Goal: Use online tool/utility

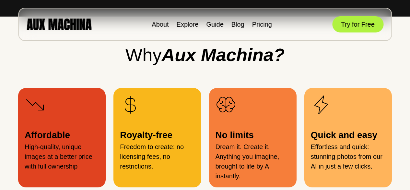
scroll to position [616, 0]
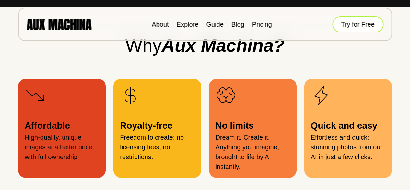
click at [335, 27] on button "Try for Free" at bounding box center [357, 24] width 51 height 16
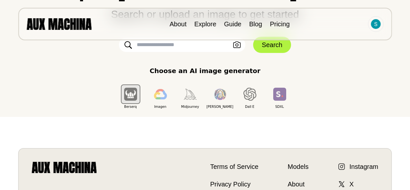
scroll to position [29, 0]
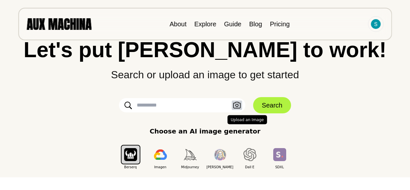
click at [233, 105] on button "Upload an Image" at bounding box center [237, 104] width 10 height 9
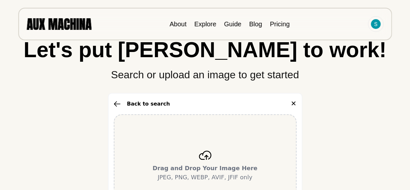
scroll to position [93, 0]
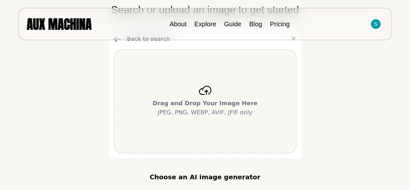
click at [212, 101] on b "Drag and Drop Your Image Here" at bounding box center [205, 103] width 105 height 7
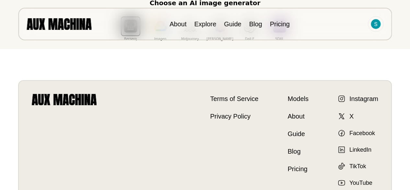
scroll to position [191, 0]
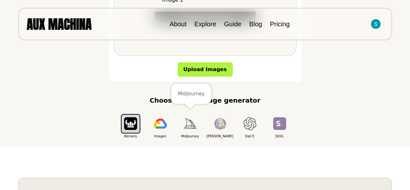
click at [189, 128] on img "button" at bounding box center [190, 123] width 13 height 11
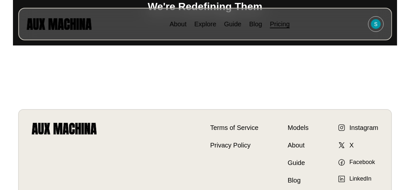
scroll to position [746, 0]
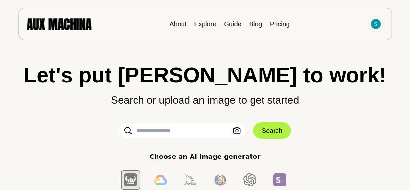
scroll to position [65, 0]
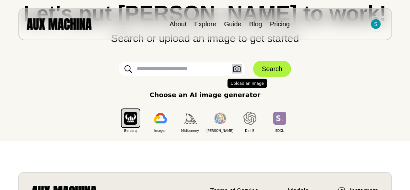
click at [235, 71] on icon "button" at bounding box center [237, 68] width 8 height 7
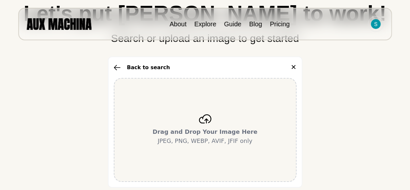
click at [234, 111] on div "Drag and Drop Your Image Here JPEG, PNG, WEBP, AVIF, JFIF only" at bounding box center [205, 130] width 183 height 104
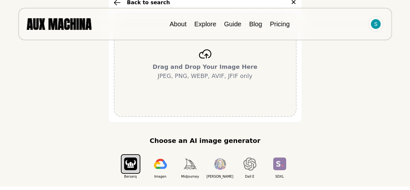
scroll to position [162, 0]
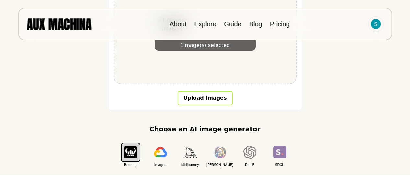
click at [192, 99] on button "Upload Images" at bounding box center [205, 98] width 55 height 14
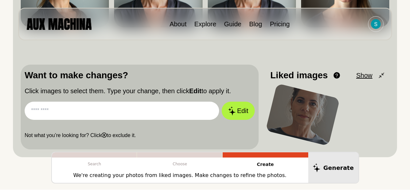
click at [307, 115] on div at bounding box center [302, 114] width 75 height 63
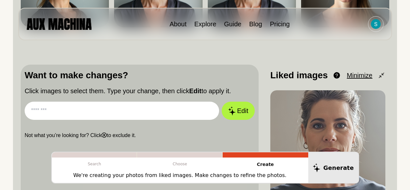
click at [151, 111] on input "text" at bounding box center [122, 110] width 194 height 18
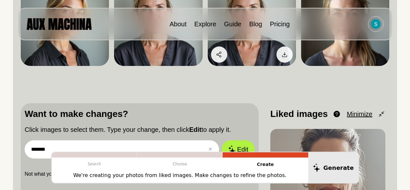
scroll to position [130, 0]
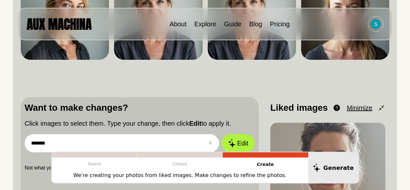
click at [170, 139] on input "*******" at bounding box center [122, 143] width 194 height 18
paste input "**********"
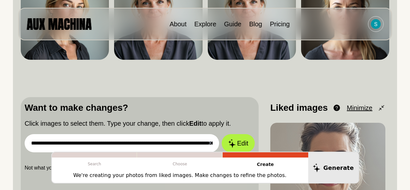
scroll to position [0, 521]
type input "**********"
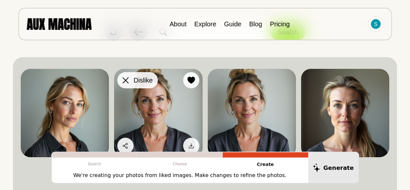
click at [129, 79] on div at bounding box center [126, 80] width 10 height 10
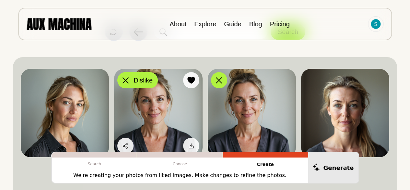
click at [126, 80] on icon at bounding box center [126, 80] width 6 height 6
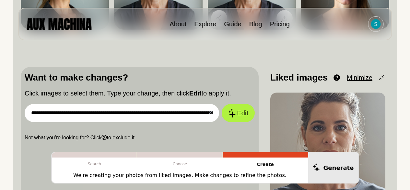
scroll to position [162, 0]
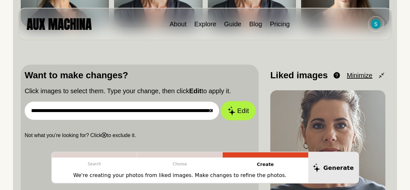
click at [244, 107] on button "Edit" at bounding box center [238, 110] width 35 height 19
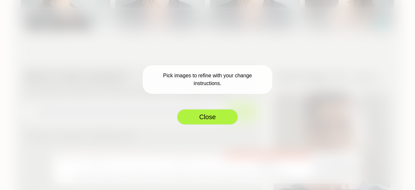
click at [209, 114] on button "Close" at bounding box center [208, 117] width 62 height 16
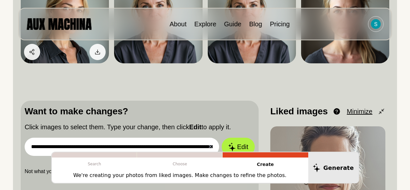
scroll to position [32, 0]
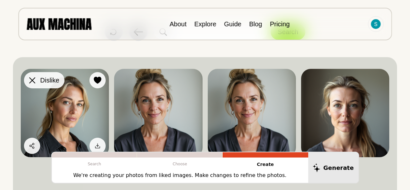
click at [30, 79] on icon at bounding box center [32, 80] width 6 height 6
drag, startPoint x: 30, startPoint y: 79, endPoint x: 59, endPoint y: 80, distance: 28.9
click at [59, 80] on button "Dislike" at bounding box center [44, 80] width 41 height 16
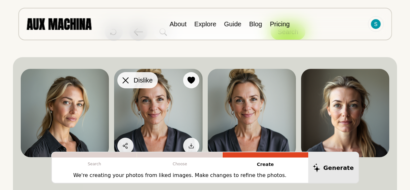
click at [123, 81] on icon at bounding box center [126, 80] width 6 height 6
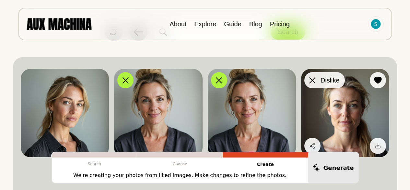
click at [317, 80] on div at bounding box center [313, 80] width 10 height 10
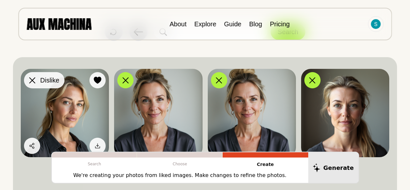
click at [35, 79] on icon at bounding box center [32, 80] width 6 height 6
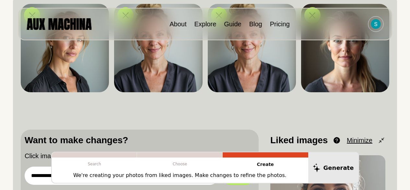
scroll to position [162, 0]
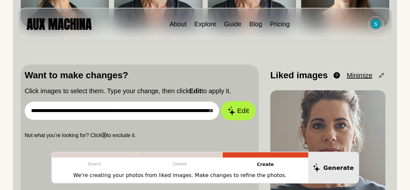
click at [238, 107] on button "Edit" at bounding box center [238, 110] width 35 height 19
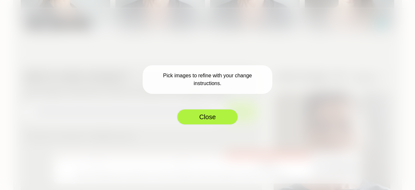
click at [216, 117] on button "Close" at bounding box center [208, 117] width 62 height 16
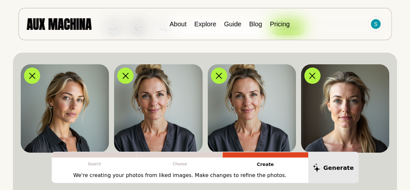
scroll to position [0, 0]
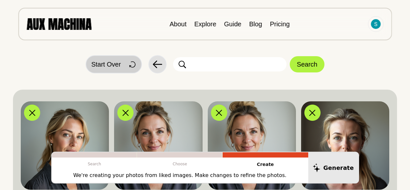
click at [112, 66] on span "Start Over" at bounding box center [105, 64] width 29 height 10
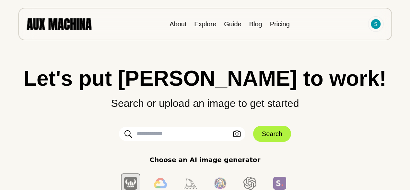
scroll to position [65, 0]
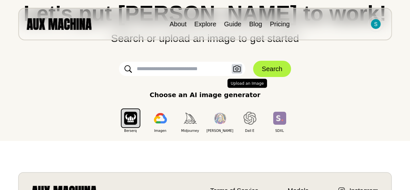
click at [235, 69] on icon "button" at bounding box center [236, 68] width 7 height 6
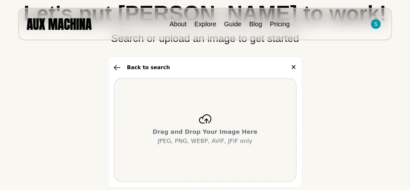
click at [224, 112] on div "Drag and Drop Your Image Here JPEG, PNG, WEBP, AVIF, JFIF only" at bounding box center [205, 130] width 183 height 104
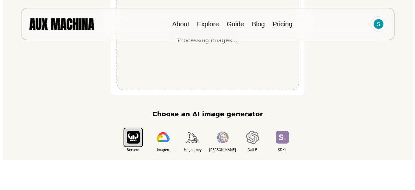
scroll to position [162, 0]
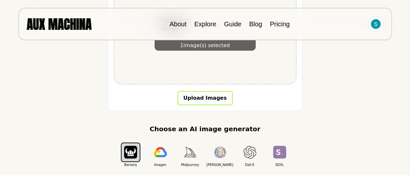
click at [201, 97] on button "Upload Images" at bounding box center [205, 98] width 55 height 14
